Goal: Use online tool/utility: Utilize a website feature to perform a specific function

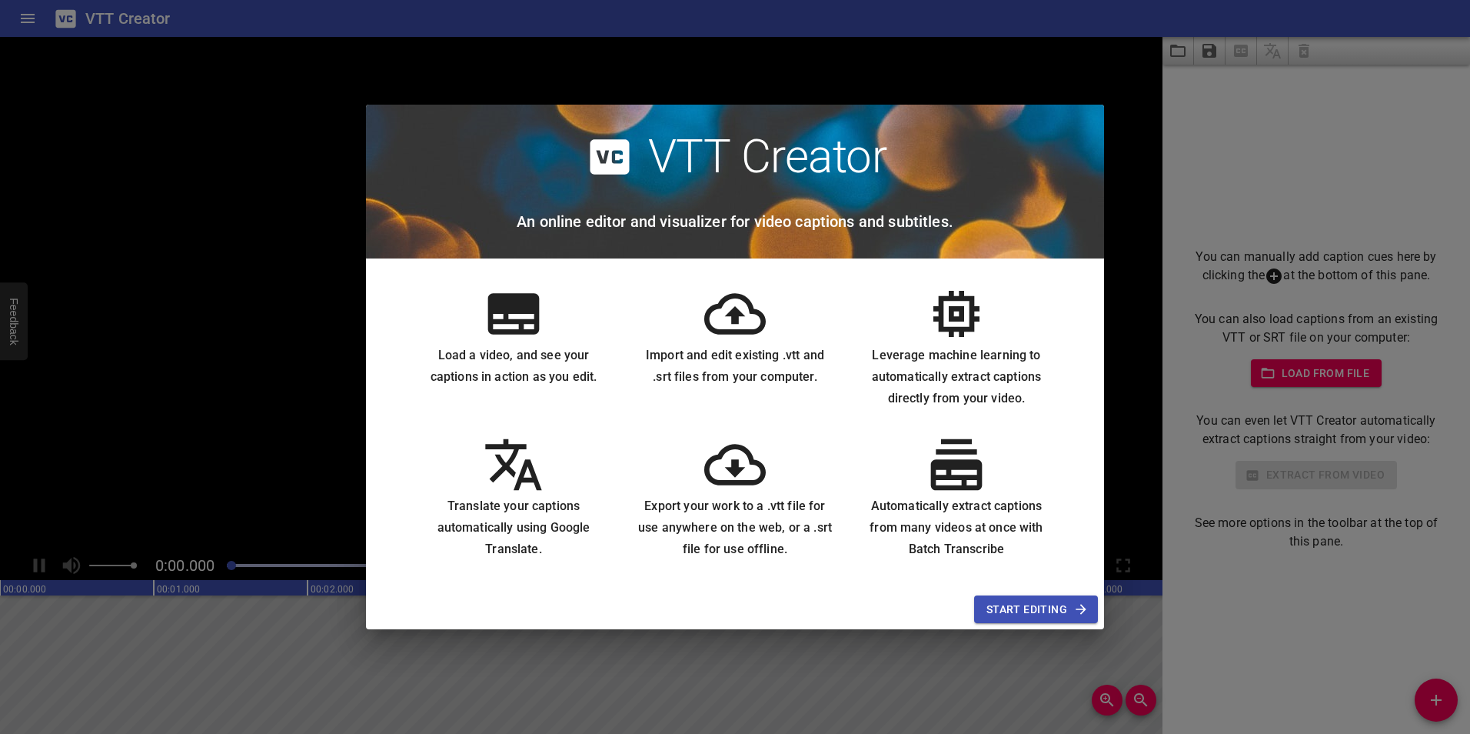
click at [1029, 611] on span "Start Editing" at bounding box center [1036, 609] width 99 height 19
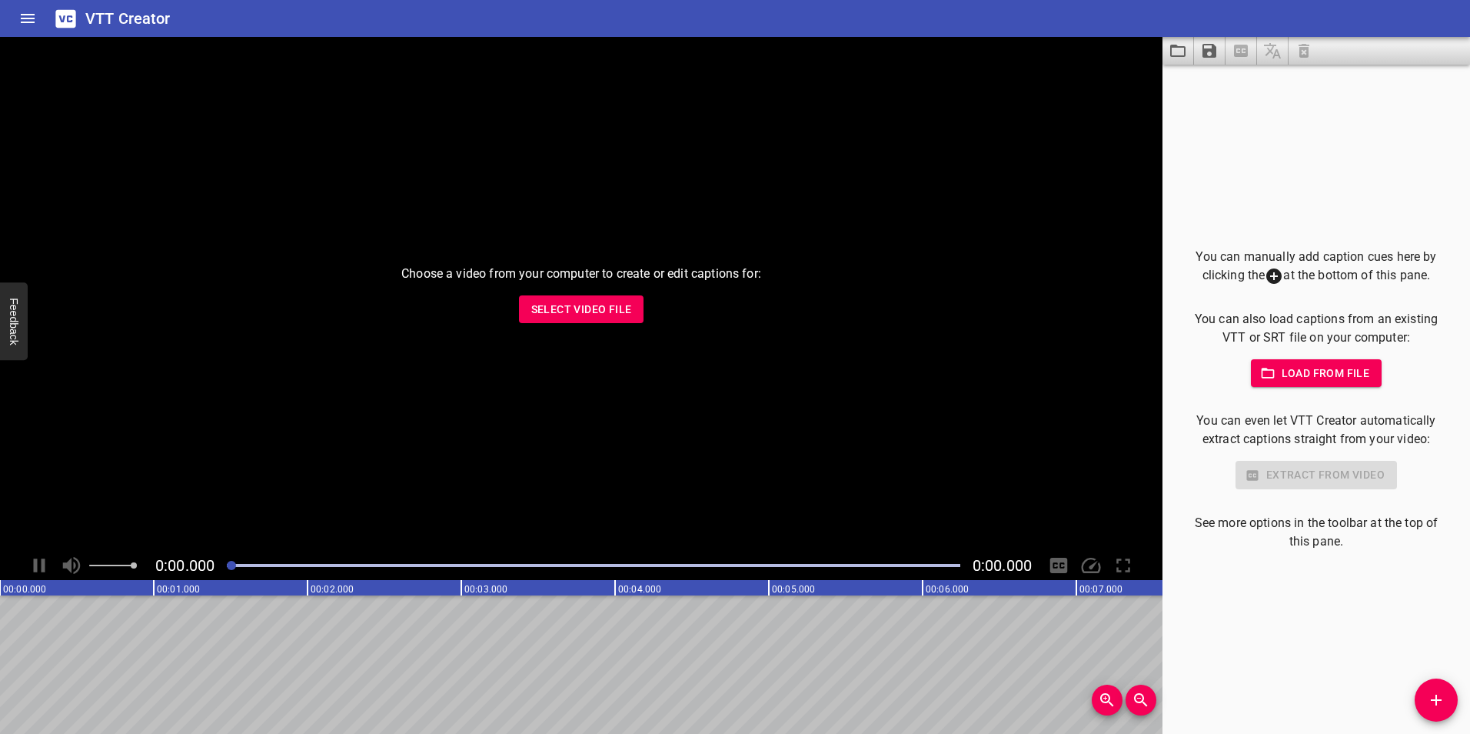
click at [580, 305] on span "Select Video File" at bounding box center [581, 309] width 101 height 19
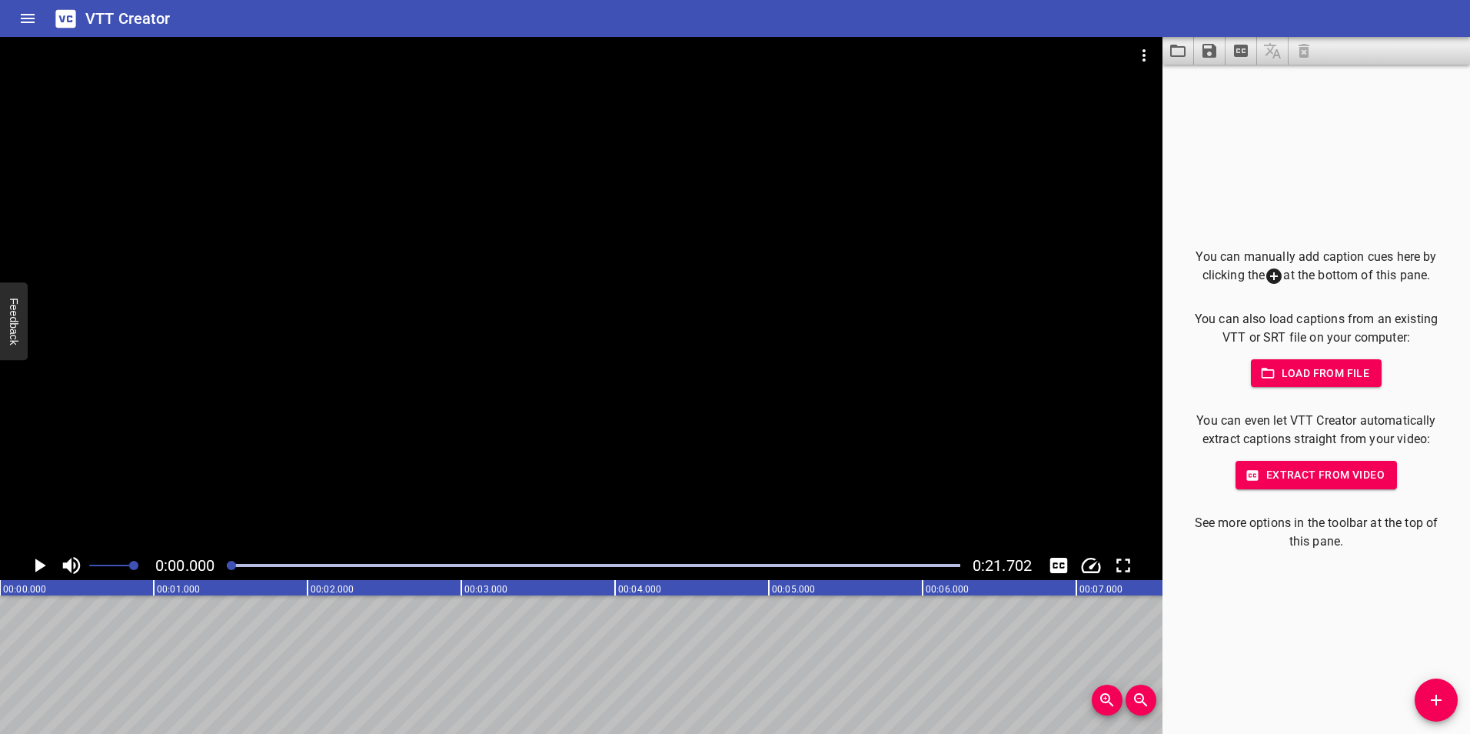
click at [1293, 466] on span "Extract from video" at bounding box center [1316, 474] width 137 height 19
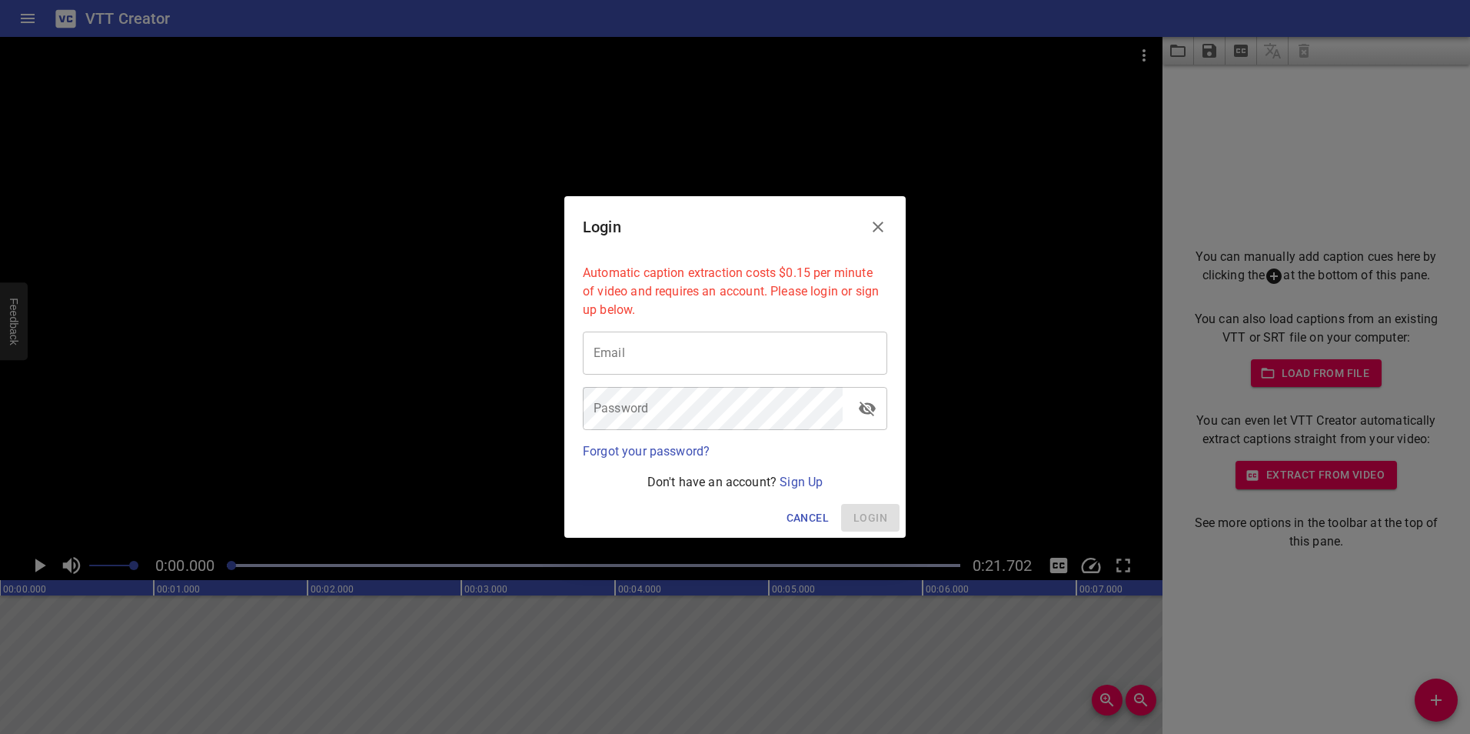
click at [711, 358] on input "email" at bounding box center [735, 352] width 305 height 43
type input "[EMAIL_ADDRESS][DOMAIN_NAME]"
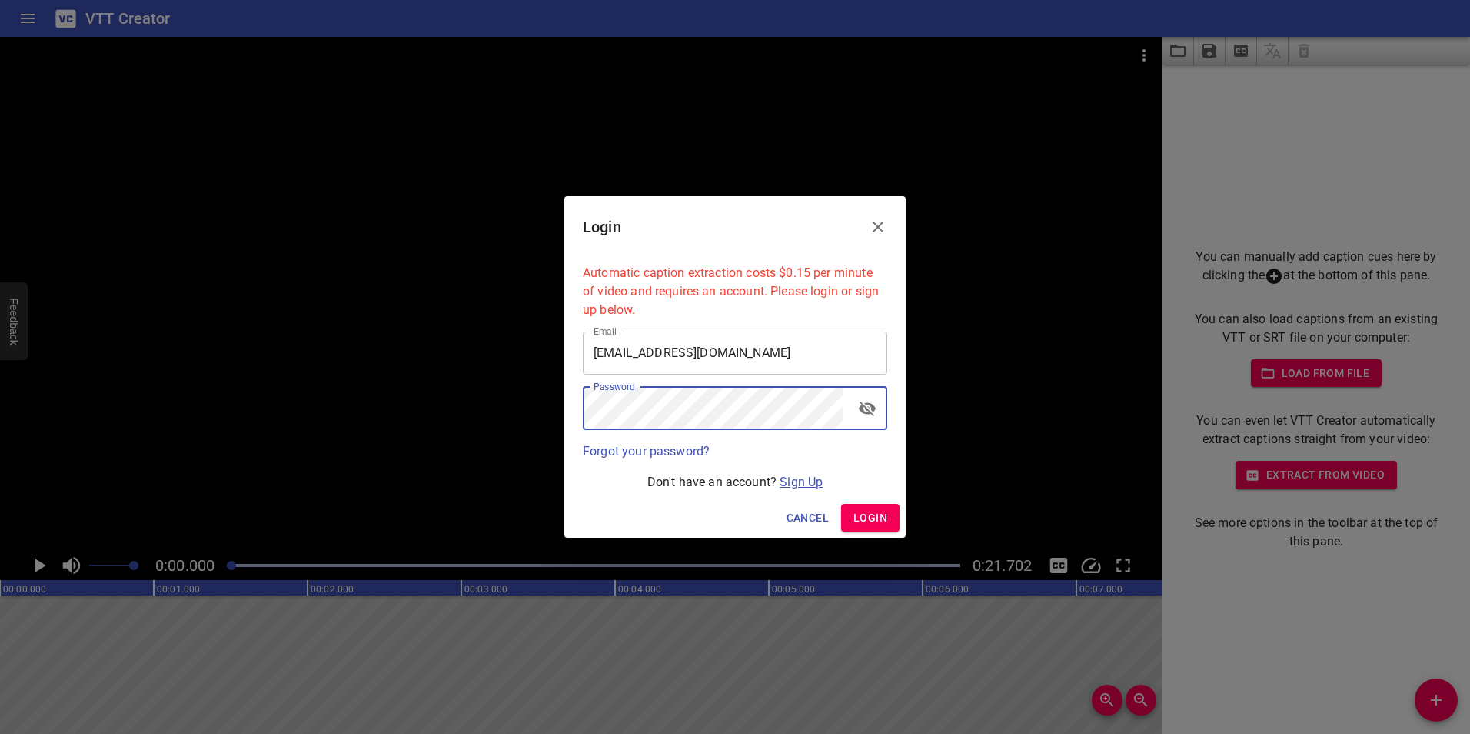
click at [798, 480] on link "Sign Up" at bounding box center [801, 481] width 43 height 15
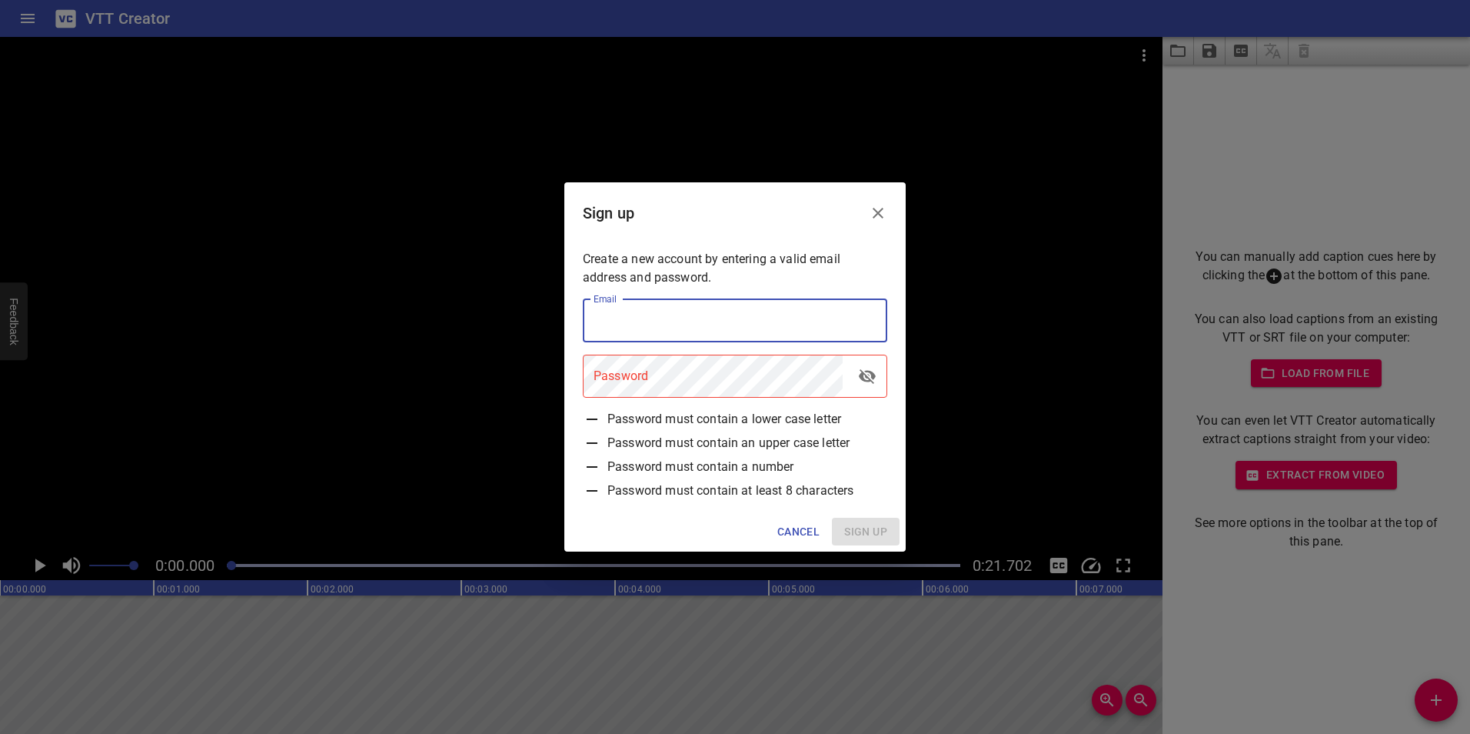
click at [650, 325] on input "email" at bounding box center [735, 320] width 305 height 43
type input "[EMAIL_ADDRESS][DOMAIN_NAME]"
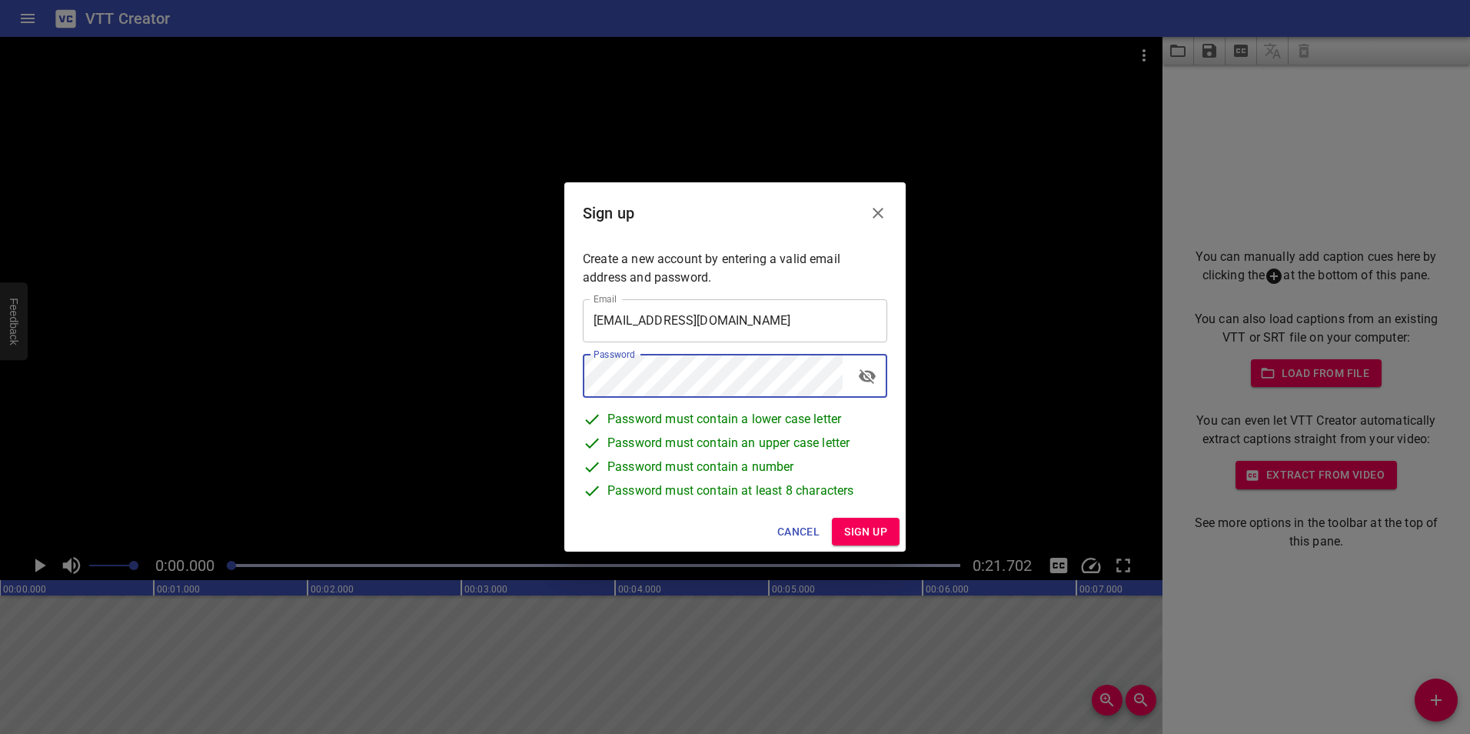
click at [876, 524] on span "Sign up" at bounding box center [865, 531] width 43 height 19
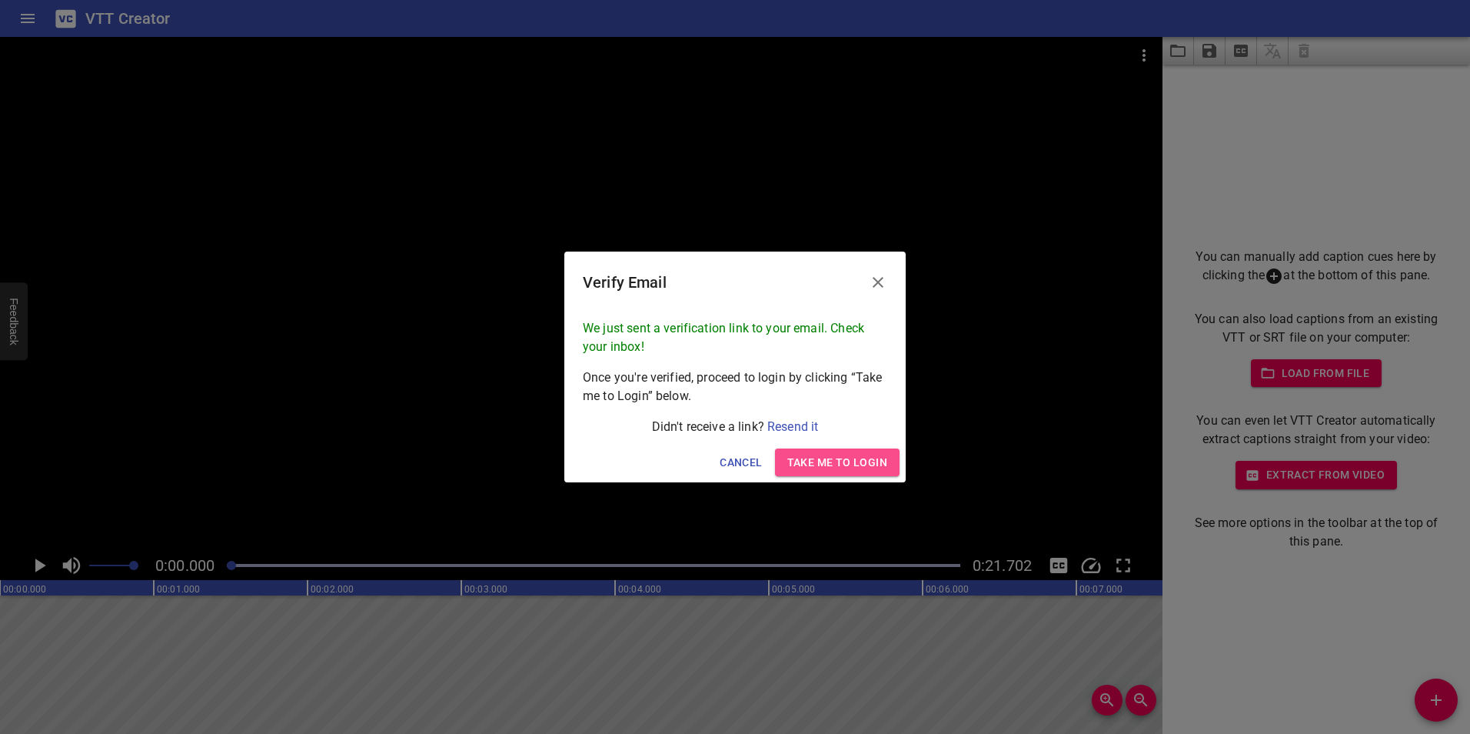
click at [849, 454] on span "Take me to Login" at bounding box center [837, 462] width 100 height 19
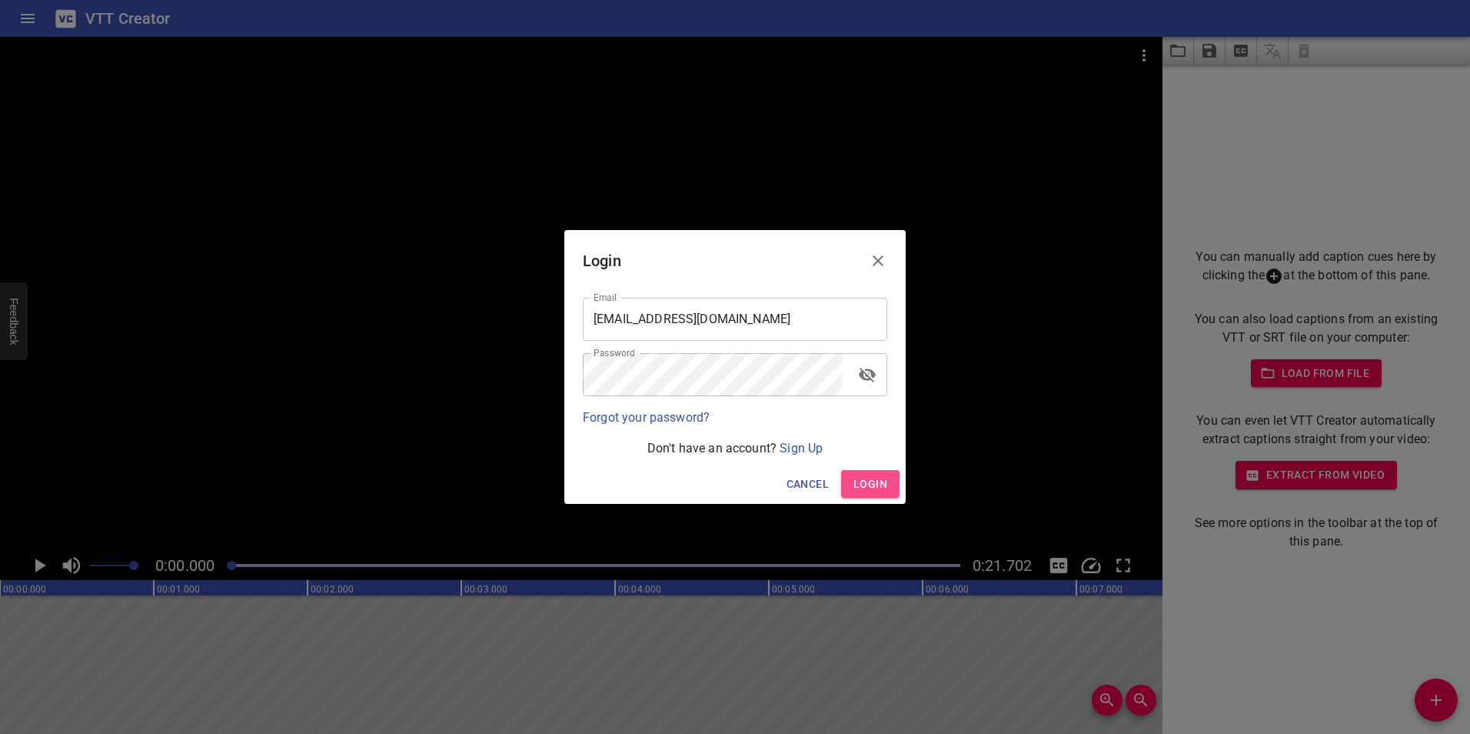
click at [869, 481] on span "Login" at bounding box center [871, 483] width 34 height 19
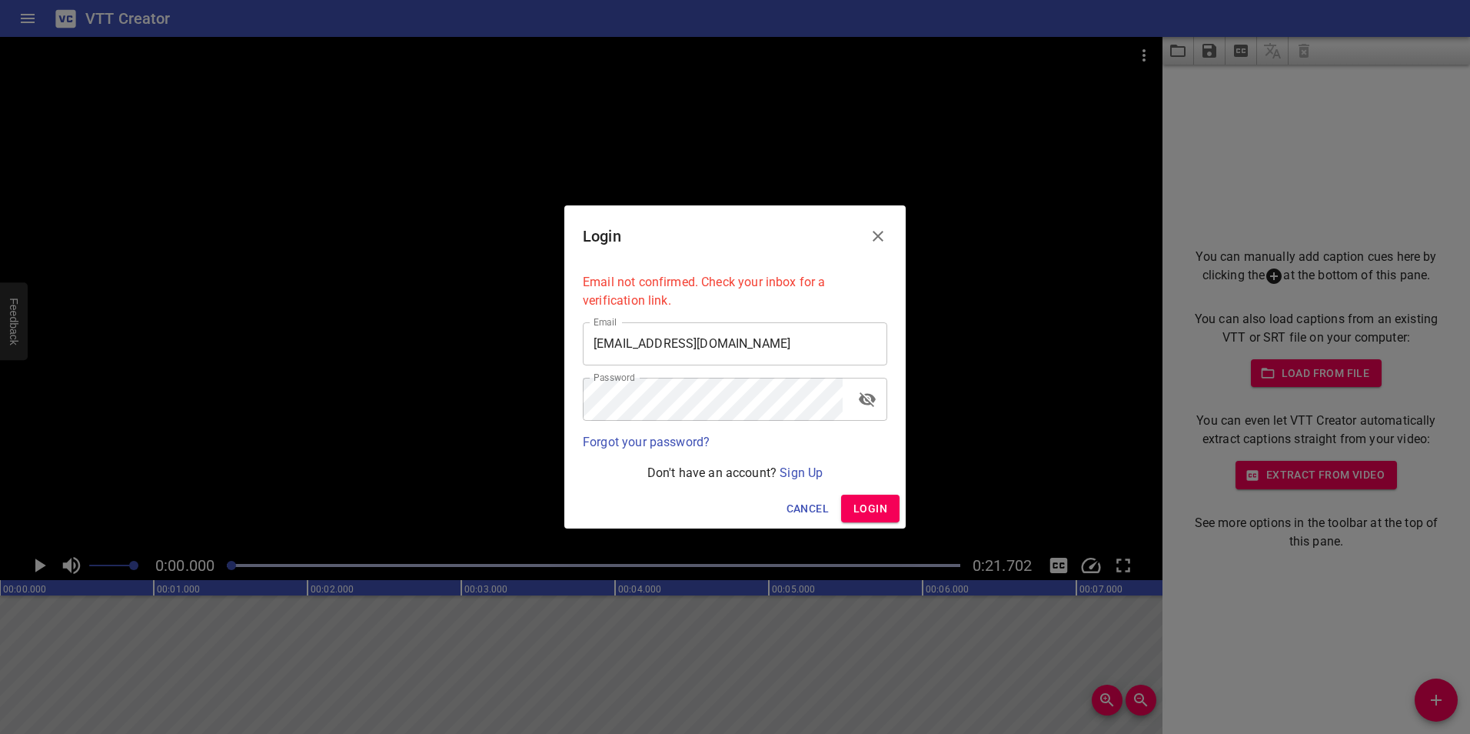
click at [882, 507] on span "Login" at bounding box center [871, 508] width 34 height 19
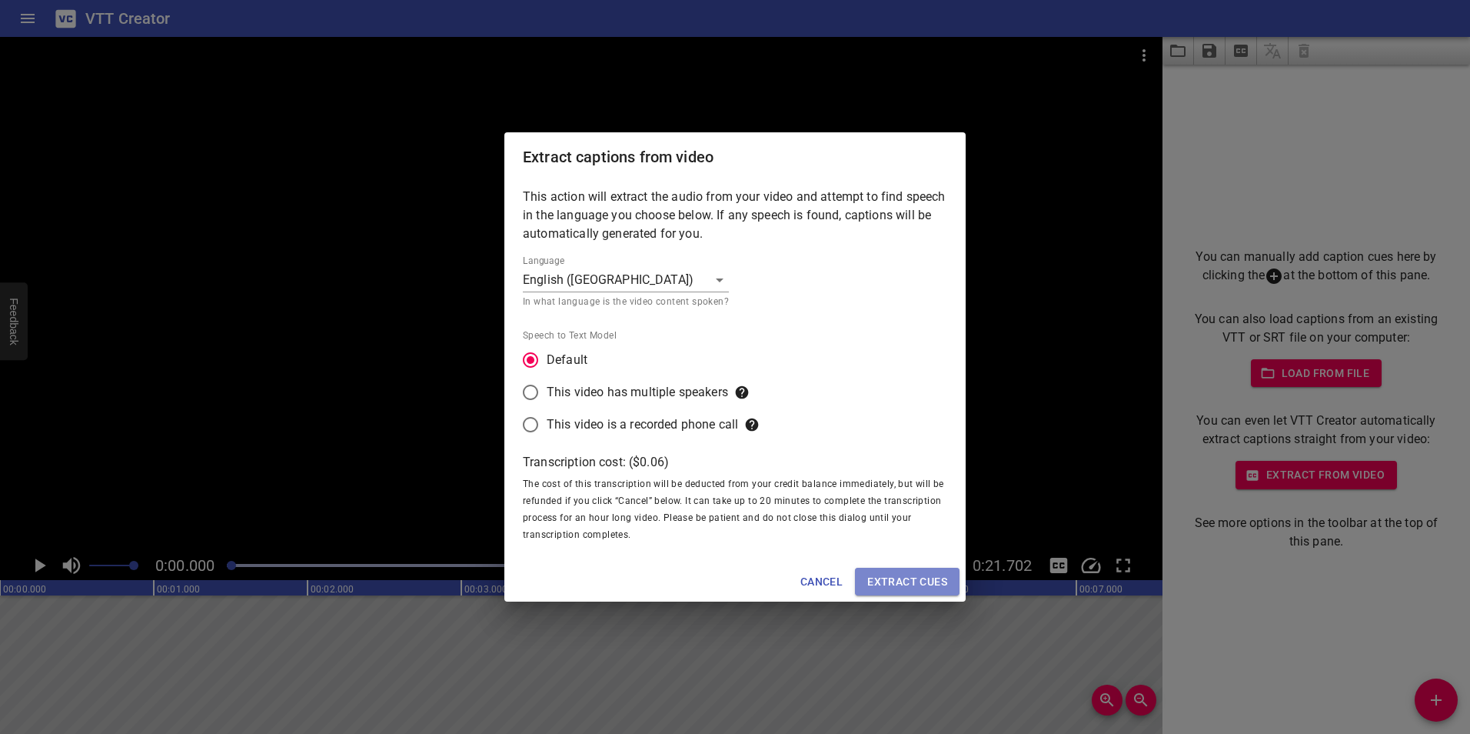
click at [896, 574] on span "Extract cues" at bounding box center [907, 581] width 80 height 19
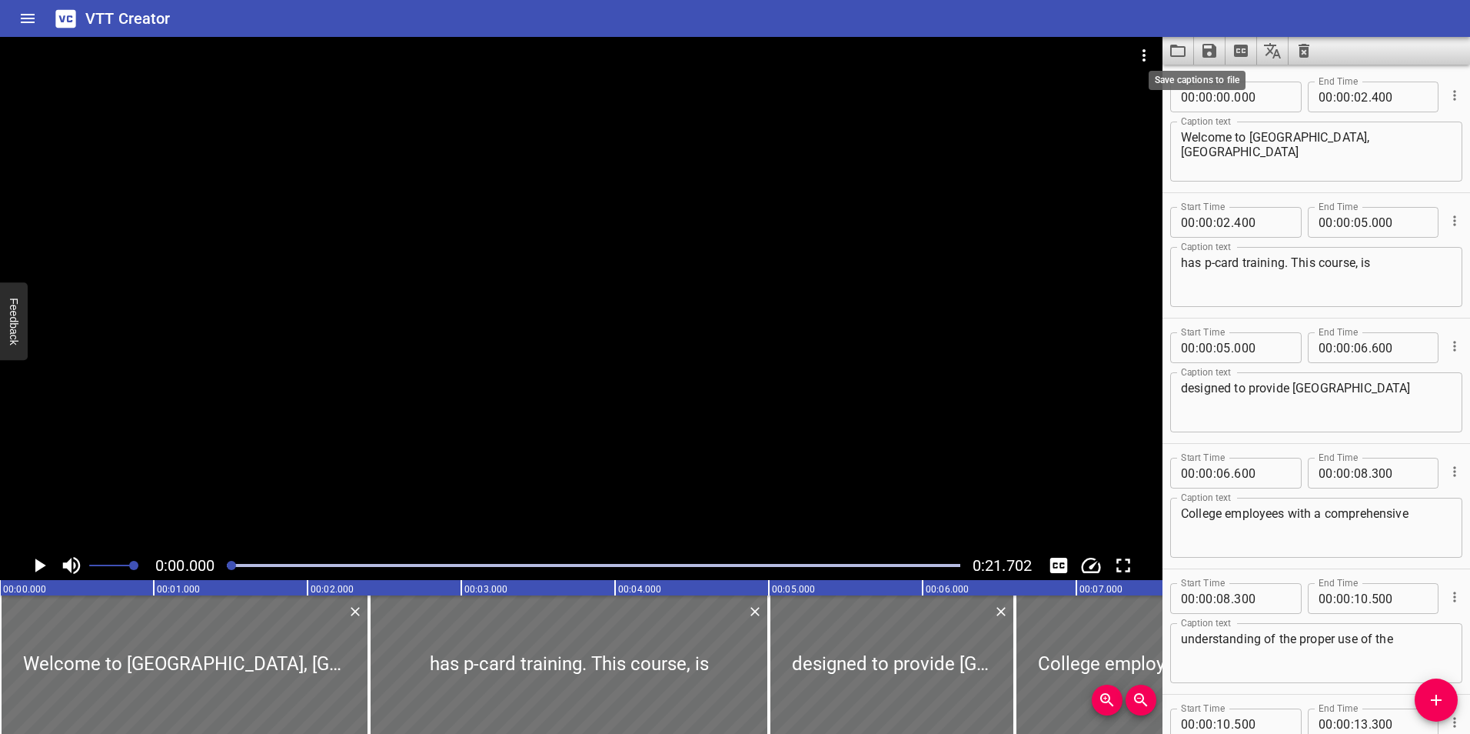
click at [1208, 52] on icon "Save captions to file" at bounding box center [1210, 51] width 14 height 14
click at [1220, 84] on li "Save to VTT file" at bounding box center [1250, 85] width 113 height 28
